Goal: Use online tool/utility: Use online tool/utility

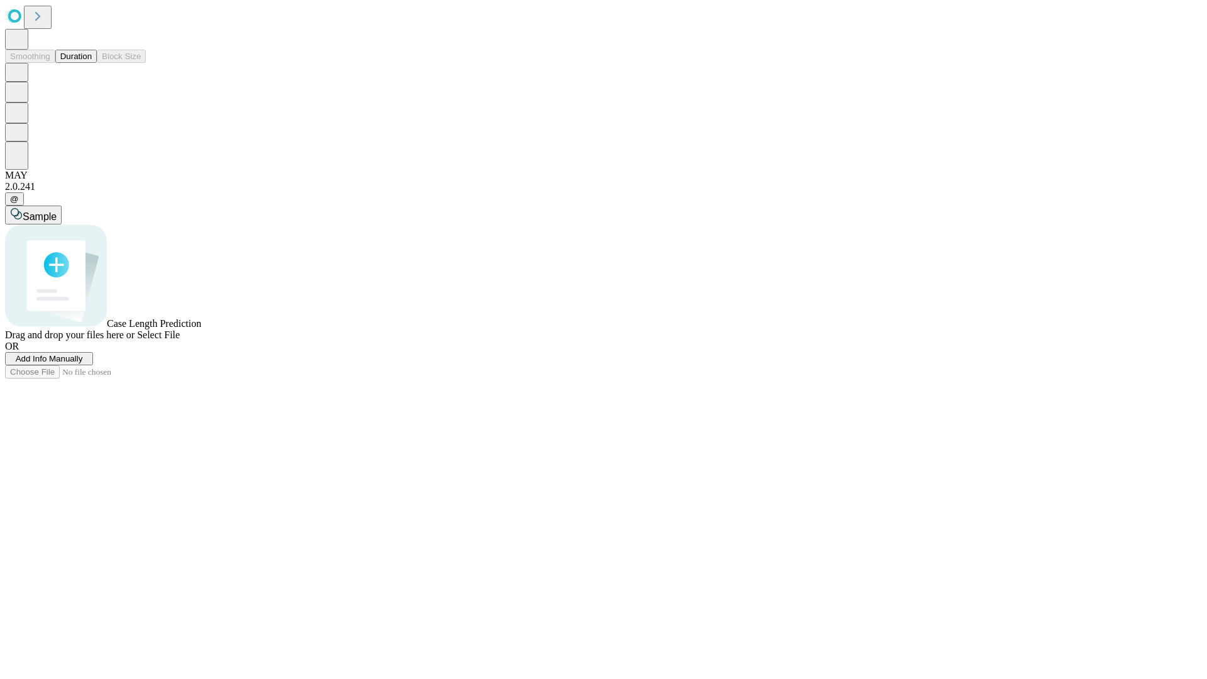
click at [180, 340] on span "Select File" at bounding box center [158, 335] width 43 height 11
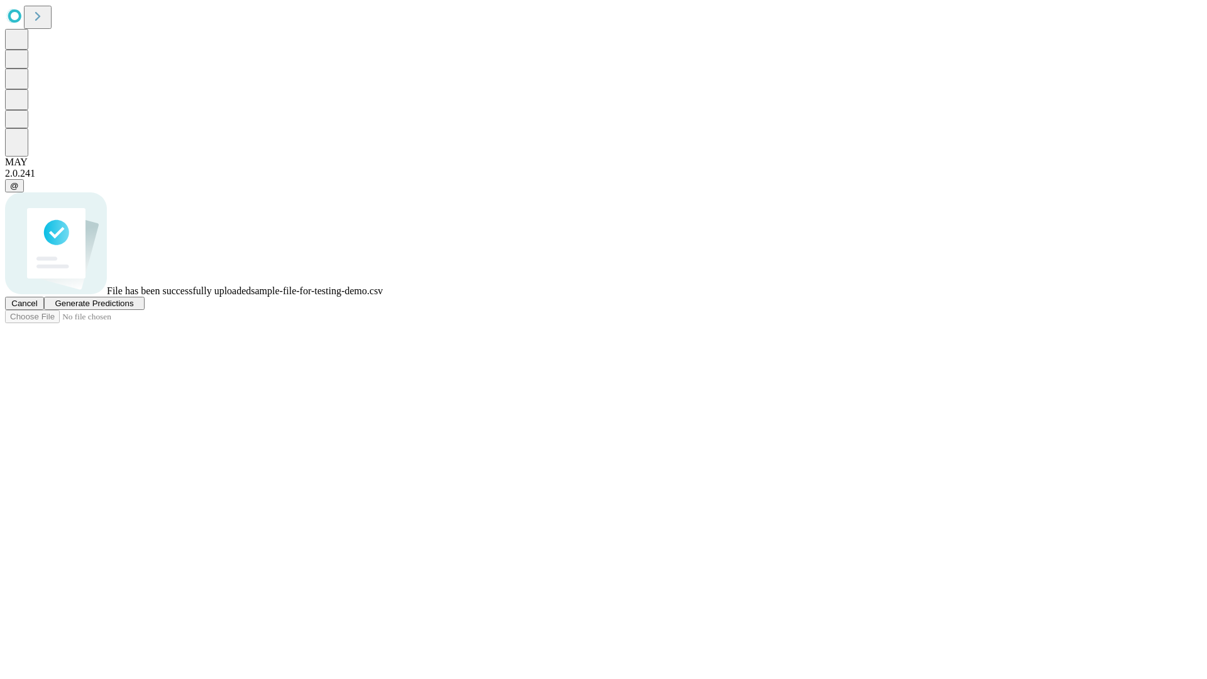
click at [133, 308] on span "Generate Predictions" at bounding box center [94, 303] width 79 height 9
